Goal: Information Seeking & Learning: Learn about a topic

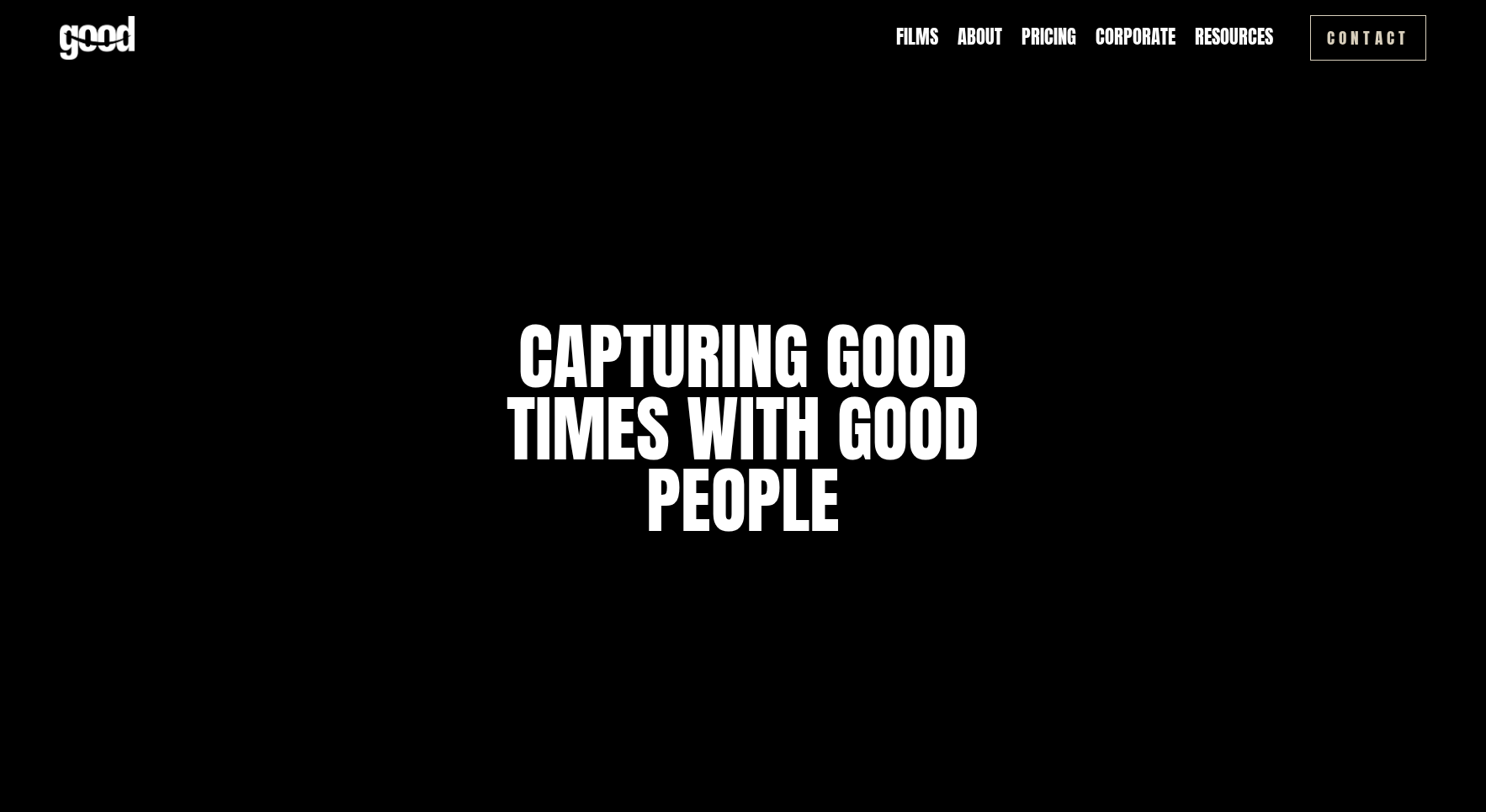
click at [1053, 39] on link "Pricing" at bounding box center [1049, 37] width 55 height 26
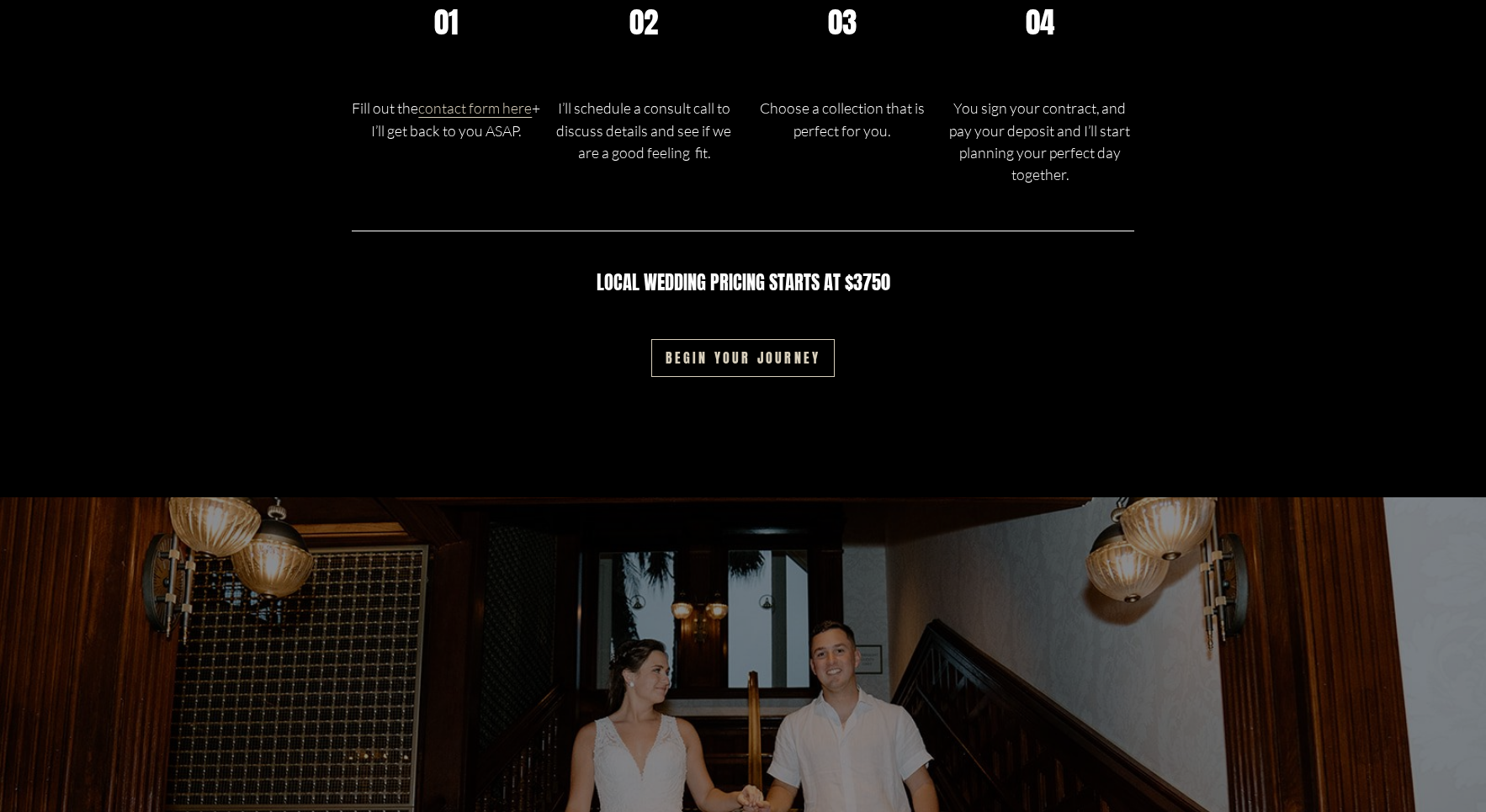
scroll to position [2866, 0]
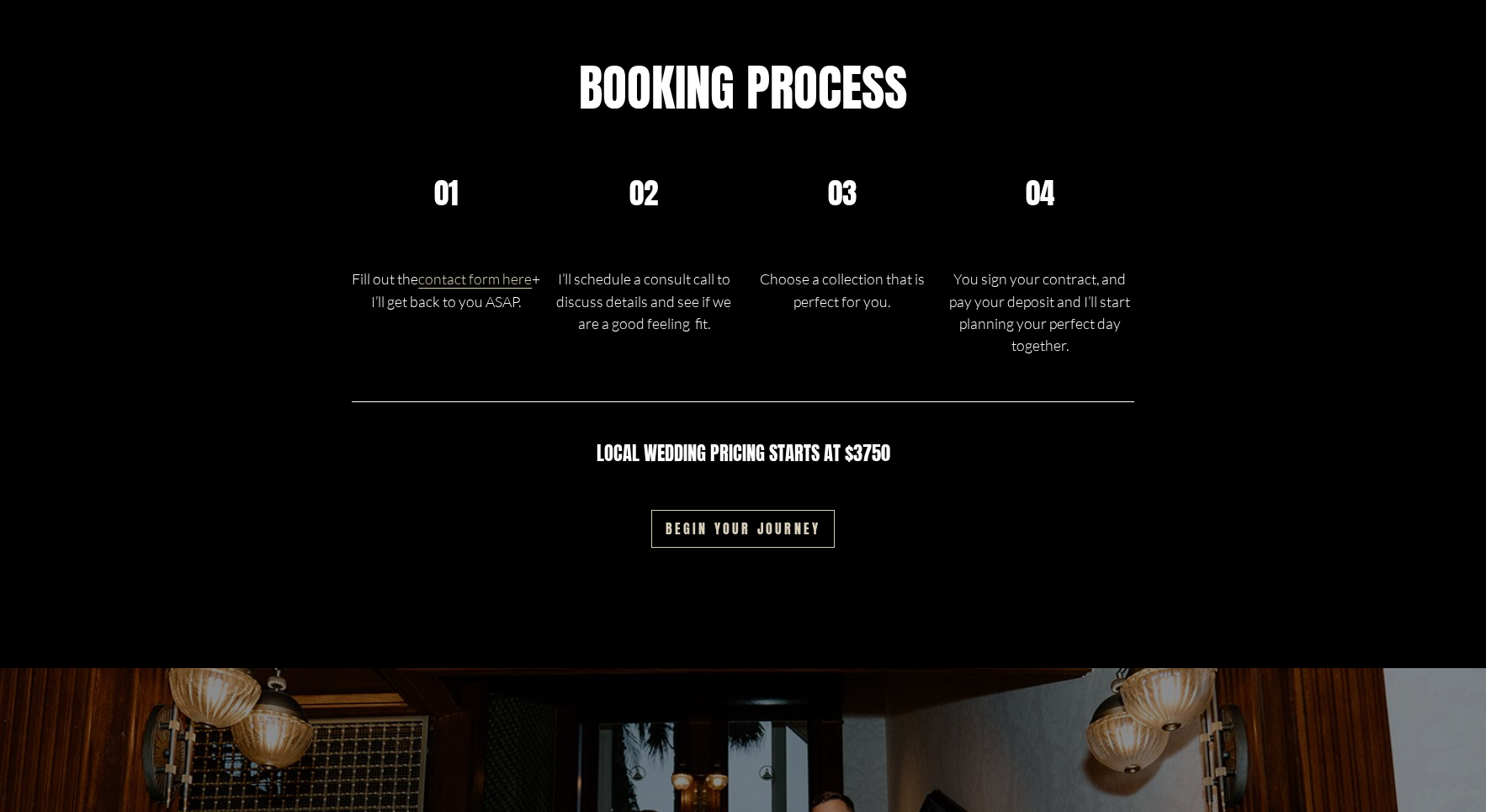
click at [737, 512] on link "Begin your journey" at bounding box center [743, 528] width 184 height 38
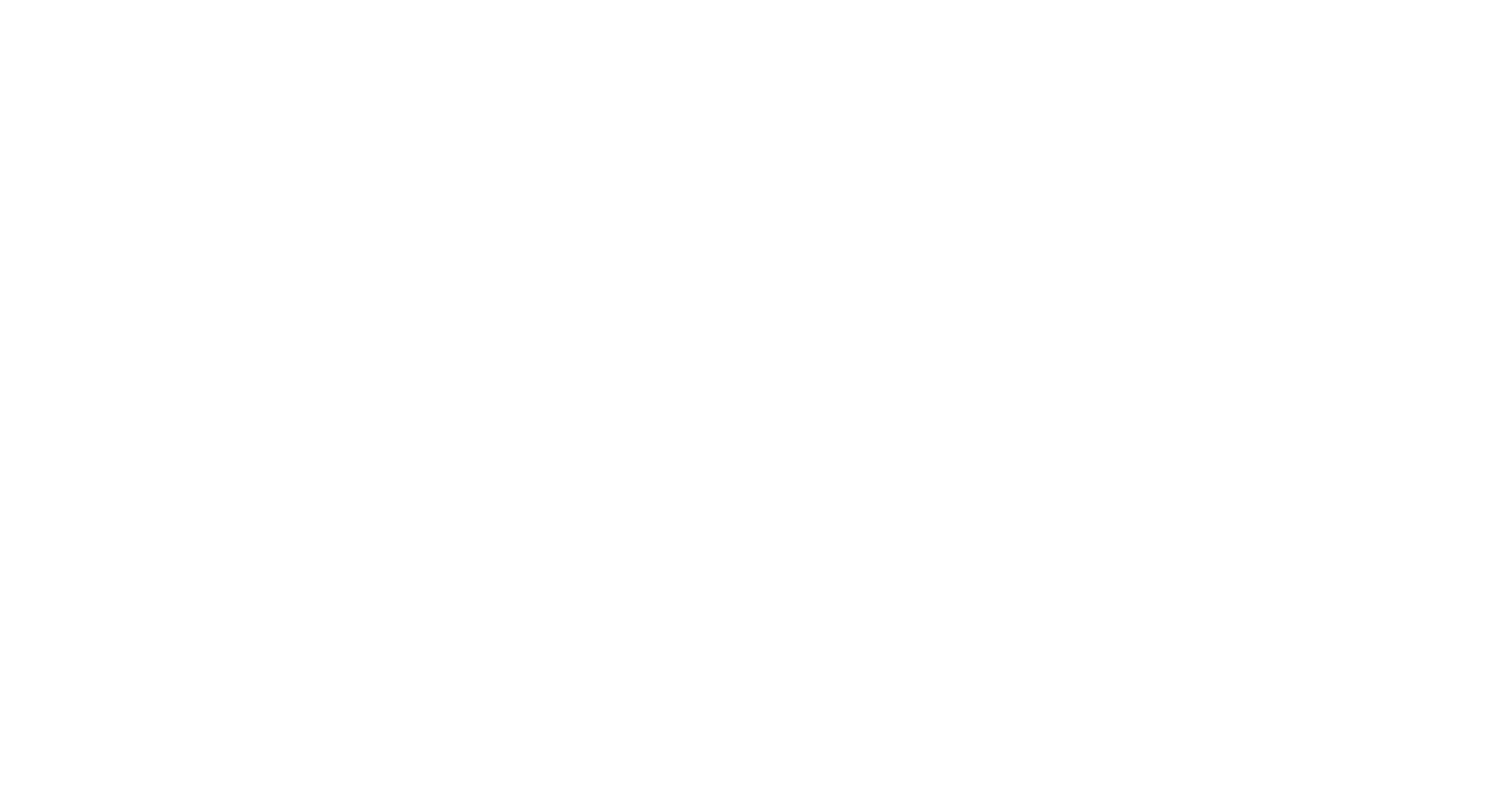
scroll to position [1069, 0]
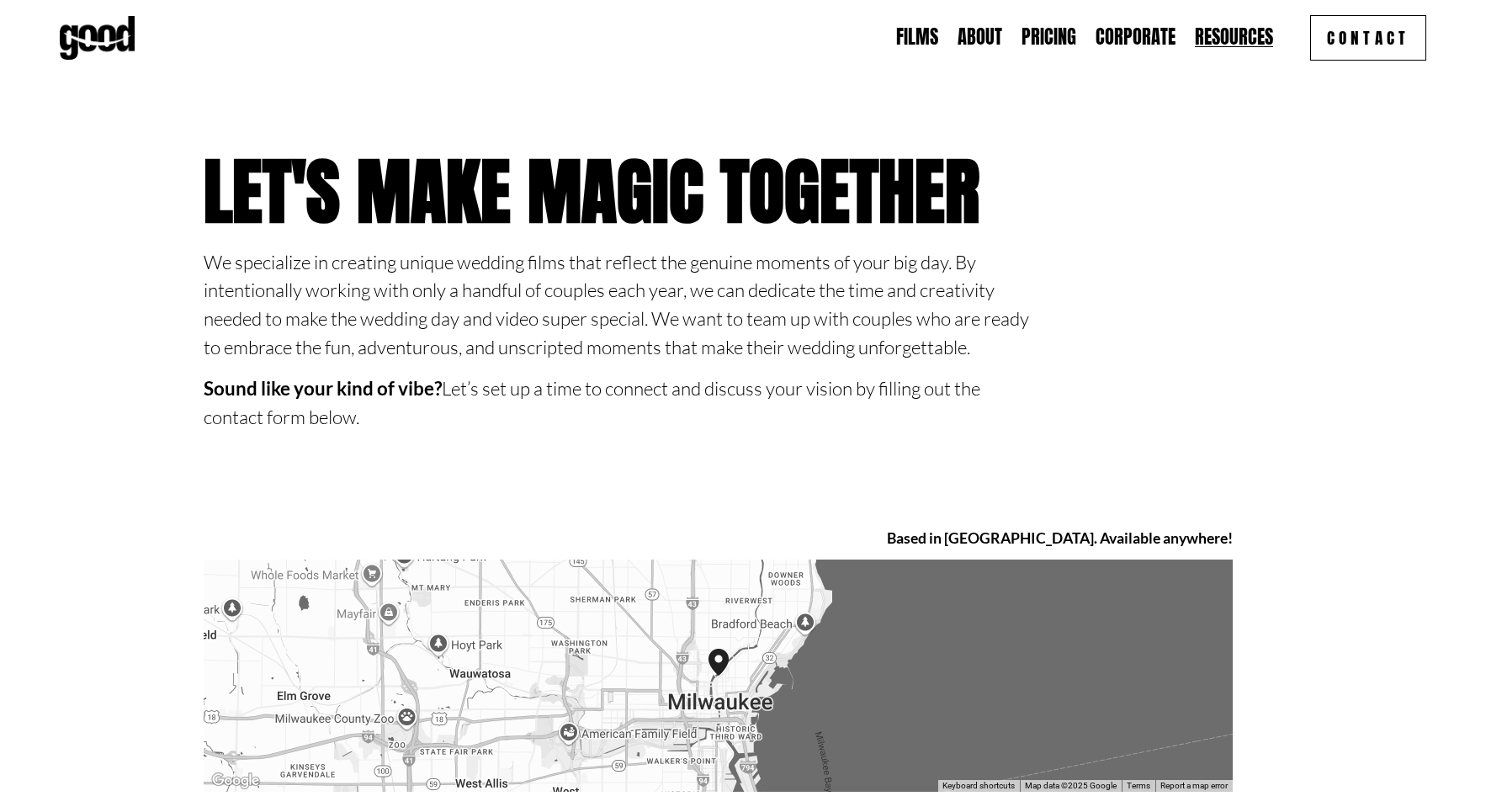
click at [1145, 33] on link "Corporate" at bounding box center [1136, 37] width 80 height 26
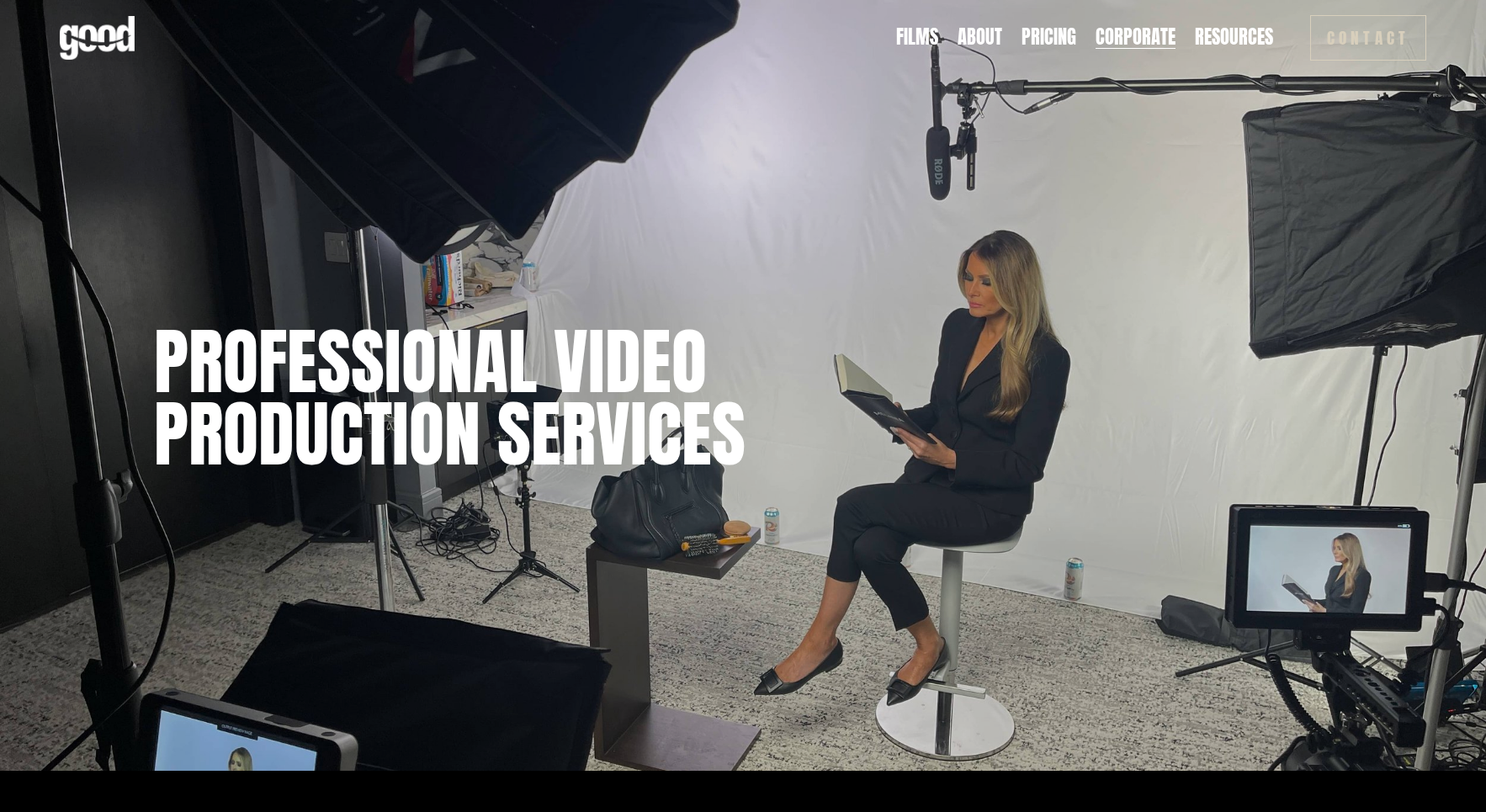
click at [1050, 55] on div "Films About Pricing Corporate Resources Blog" at bounding box center [666, 37] width 1213 height 43
click at [926, 40] on link "Films" at bounding box center [918, 37] width 43 height 26
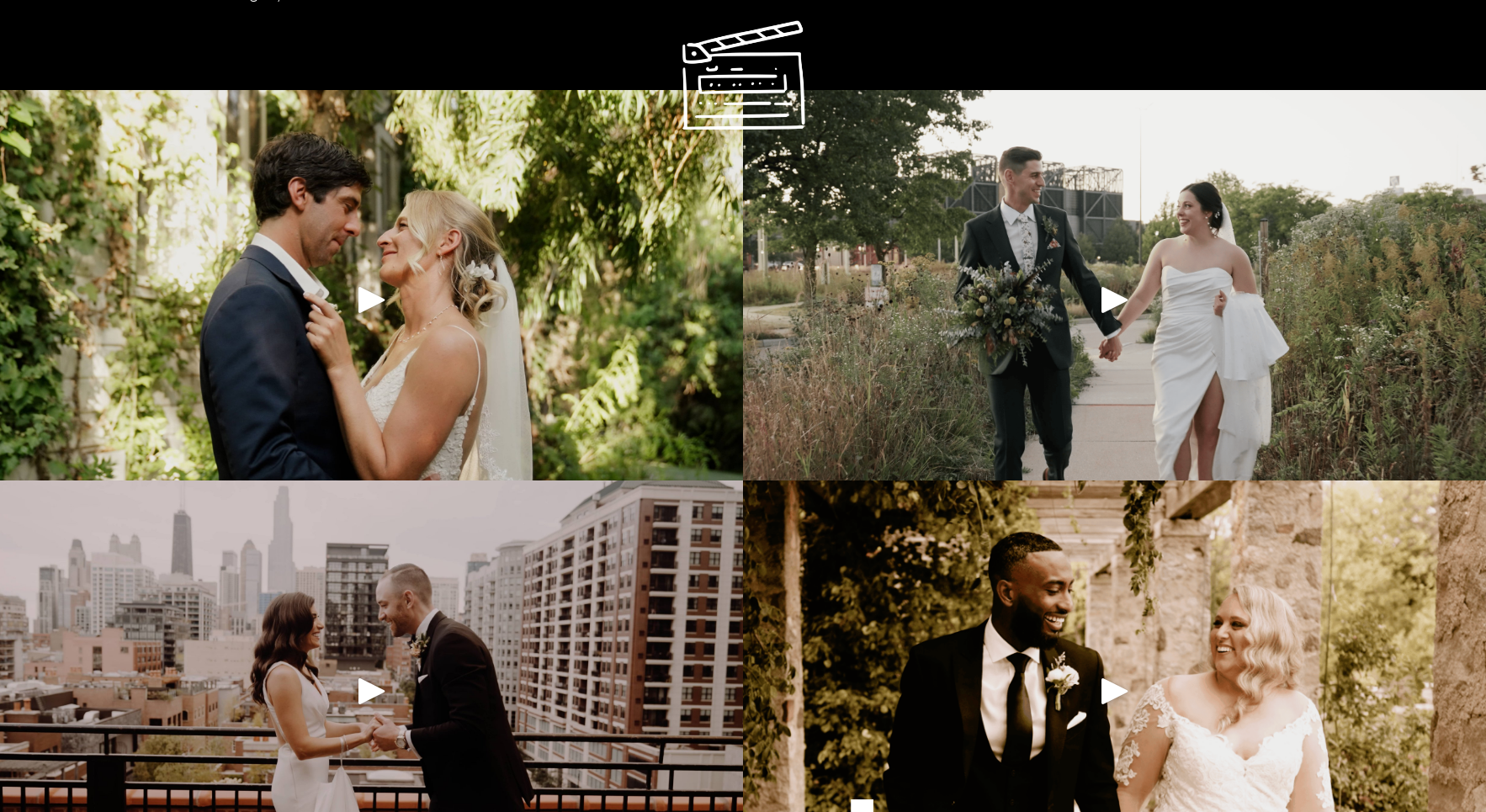
scroll to position [1206, 0]
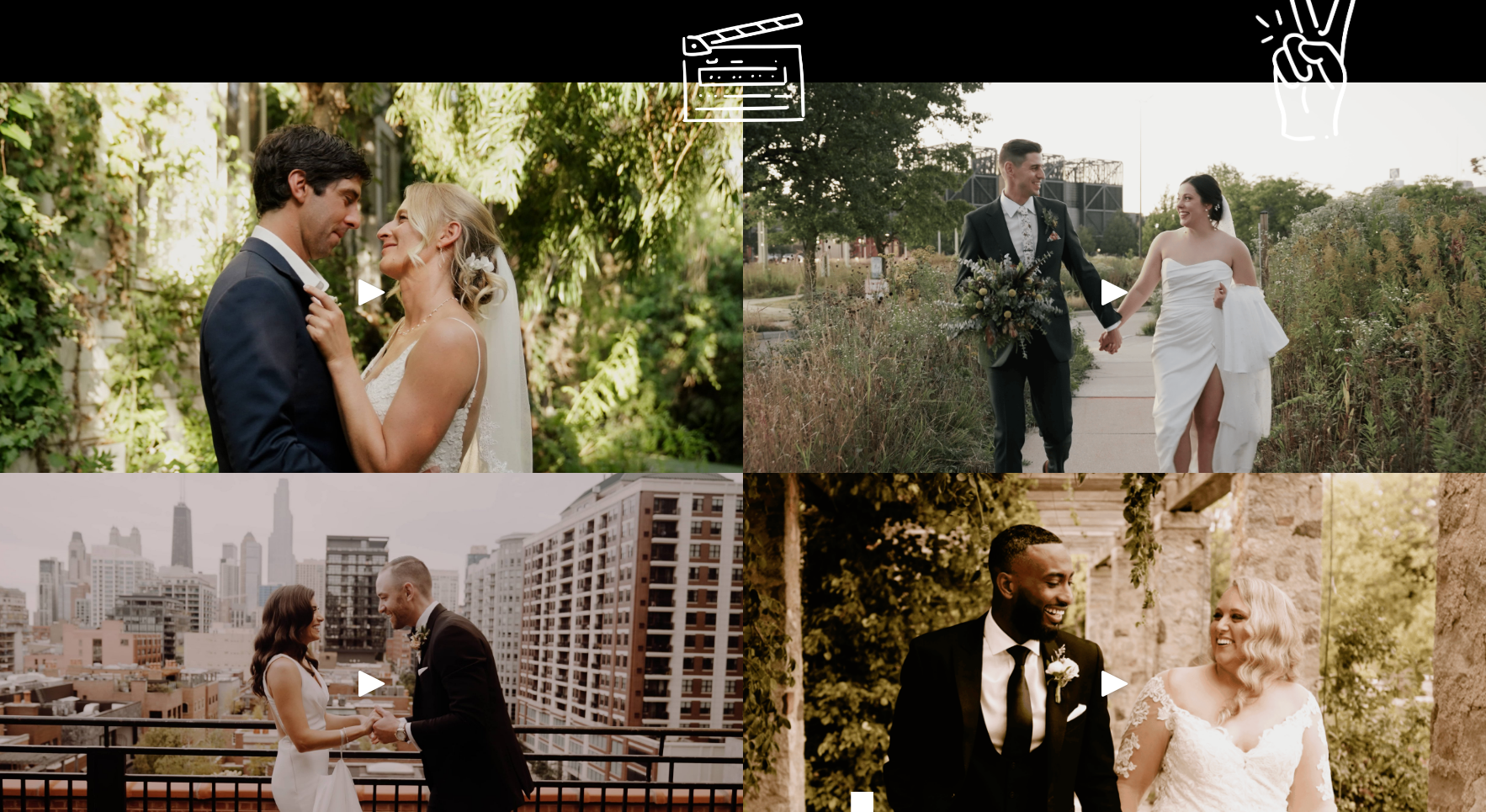
click at [393, 299] on div at bounding box center [372, 292] width 743 height 419
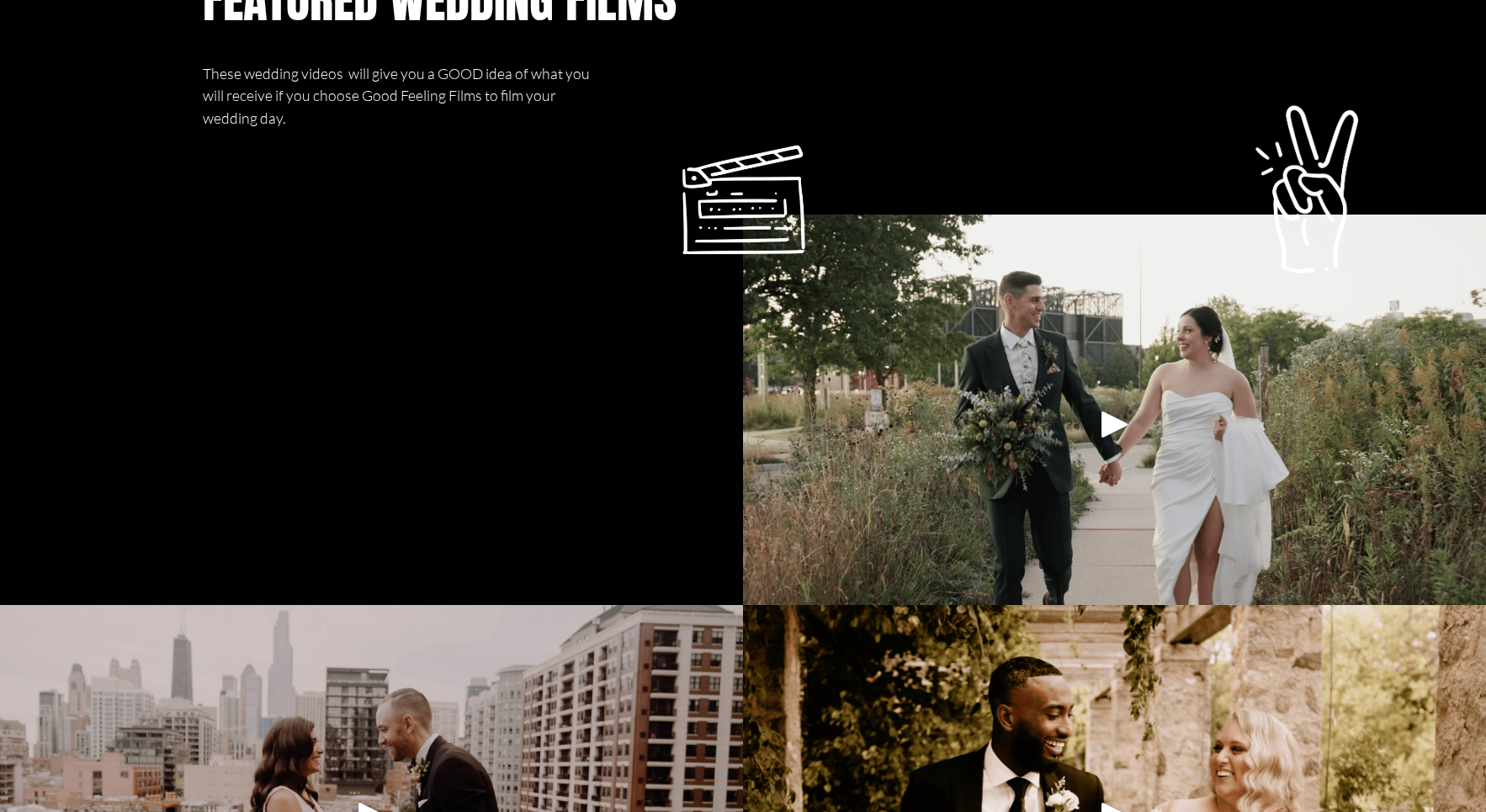
scroll to position [1064, 0]
